Goal: Transaction & Acquisition: Purchase product/service

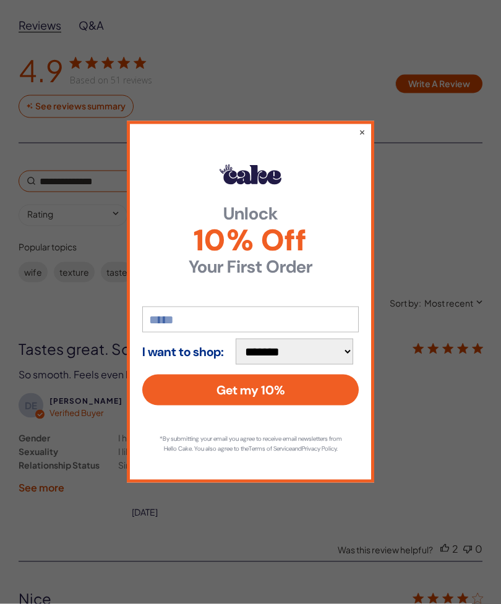
scroll to position [2562, 0]
click at [360, 138] on button "×" at bounding box center [362, 131] width 7 height 12
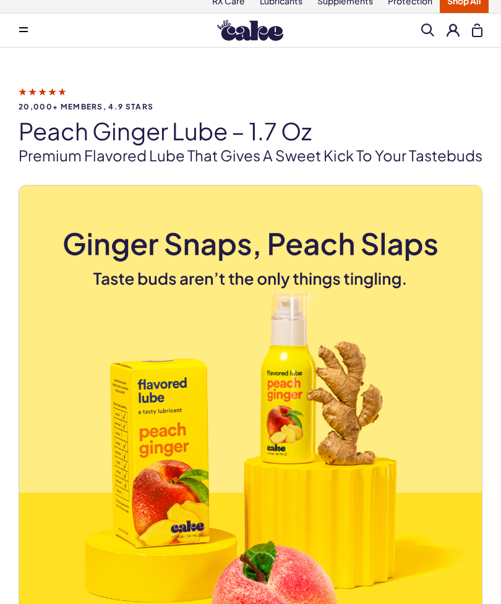
scroll to position [0, 0]
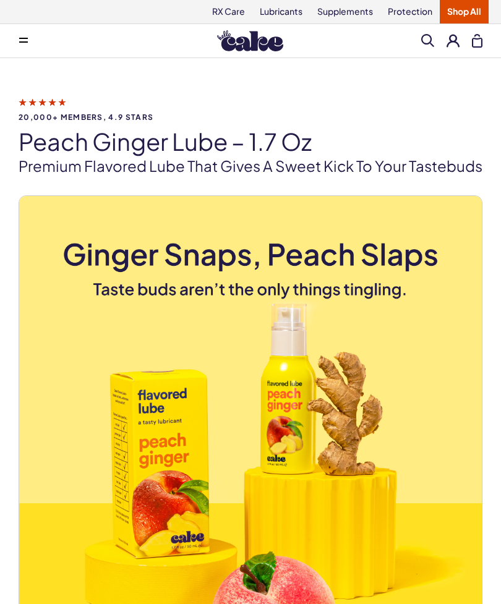
click at [285, 22] on link "Lubricants" at bounding box center [280, 11] width 57 height 23
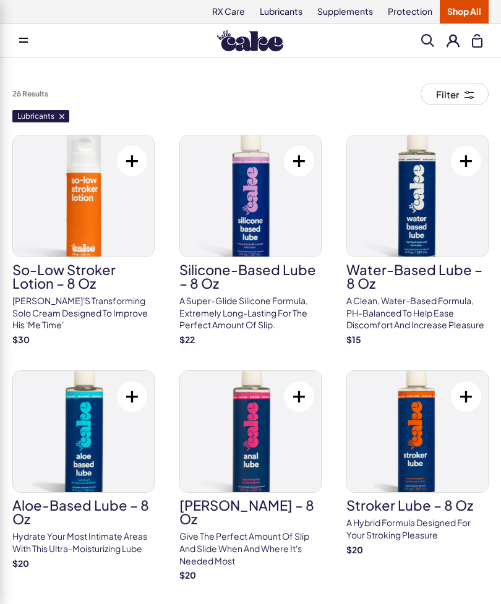
click at [452, 96] on button "Filter" at bounding box center [454, 94] width 68 height 22
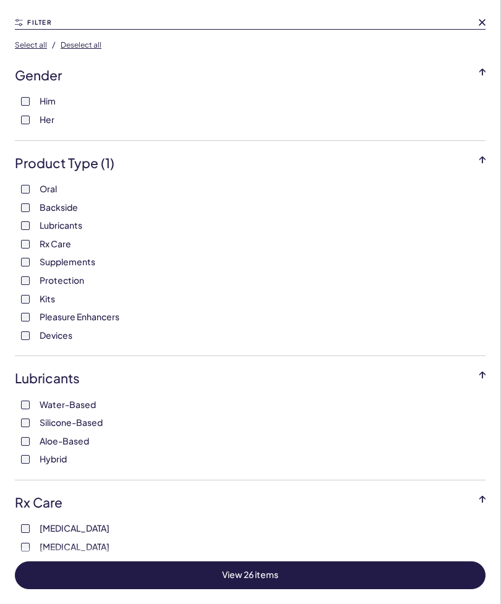
click at [490, 19] on div "FILTER Select all / Deselect all Gender Him Her Product Type ( 1 ) Oral Backsid…" at bounding box center [250, 302] width 501 height 604
click at [482, 25] on span at bounding box center [481, 22] width 7 height 7
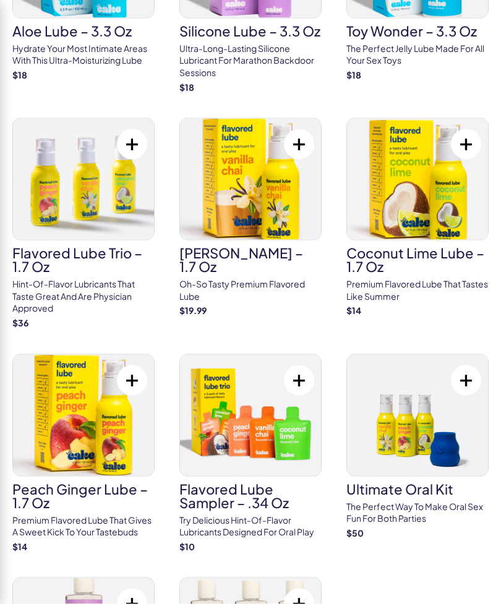
scroll to position [1435, 0]
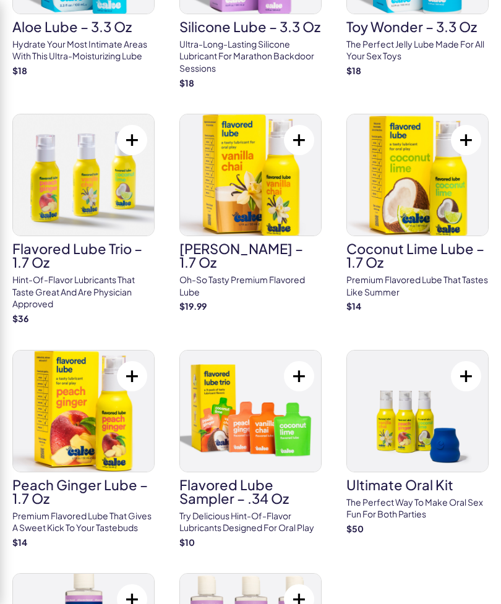
click at [260, 274] on p "Oh-so tasty Premium Flavored Lube" at bounding box center [250, 286] width 142 height 24
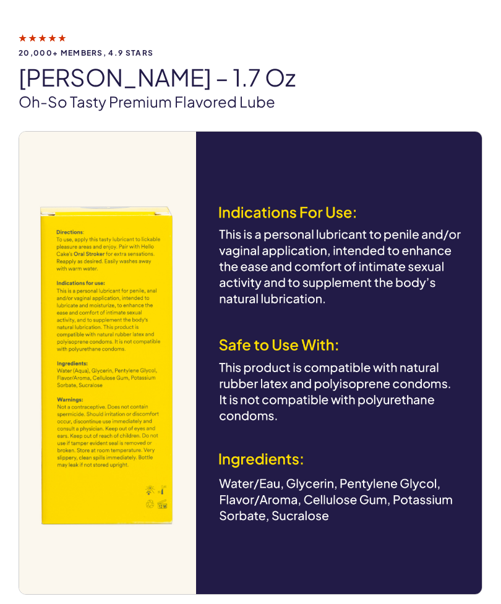
scroll to position [64, 0]
